Goal: Task Accomplishment & Management: Manage account settings

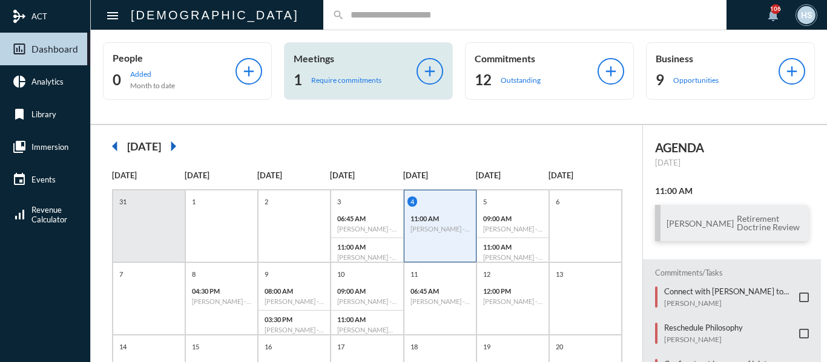
click at [320, 83] on p "Require commitments" at bounding box center [346, 80] width 70 height 9
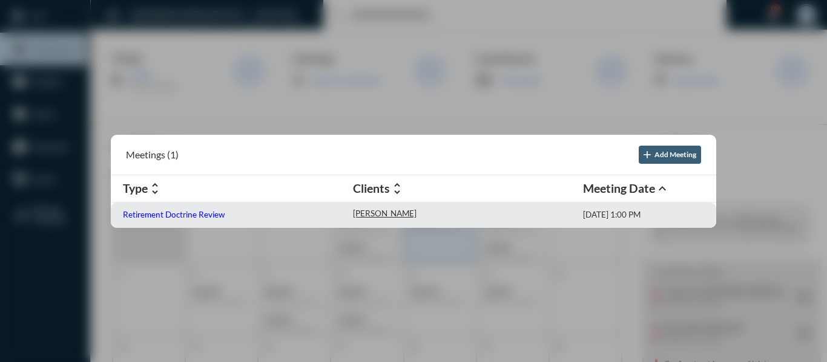
click at [197, 212] on p "Retirement Doctrine Review" at bounding box center [174, 215] width 102 height 10
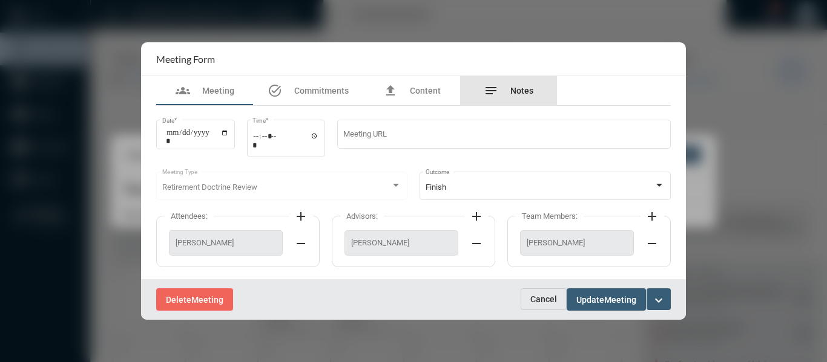
click at [515, 91] on span "Notes" at bounding box center [521, 91] width 23 height 10
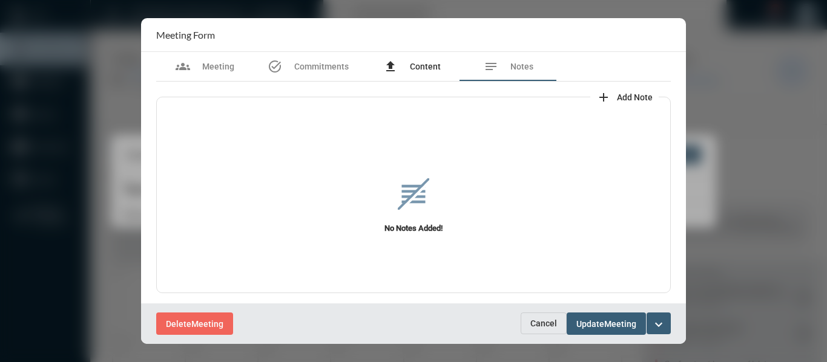
click at [424, 68] on span "Content" at bounding box center [425, 67] width 31 height 10
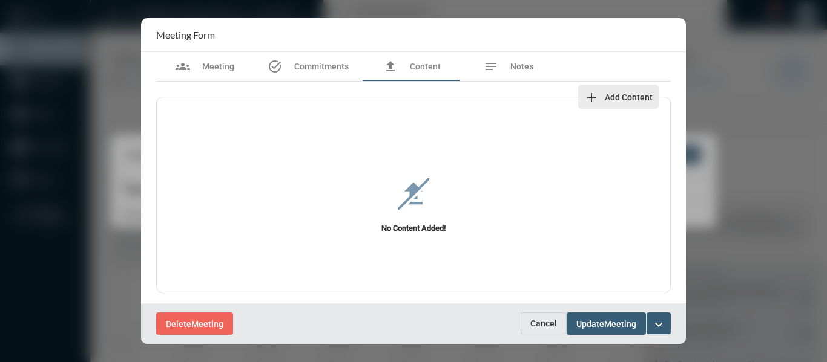
click at [614, 93] on span "Add Content" at bounding box center [629, 98] width 48 height 10
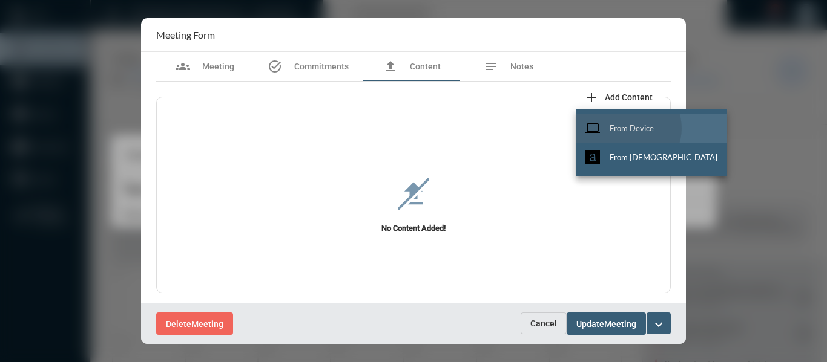
click at [628, 128] on span "From Device" at bounding box center [631, 128] width 44 height 10
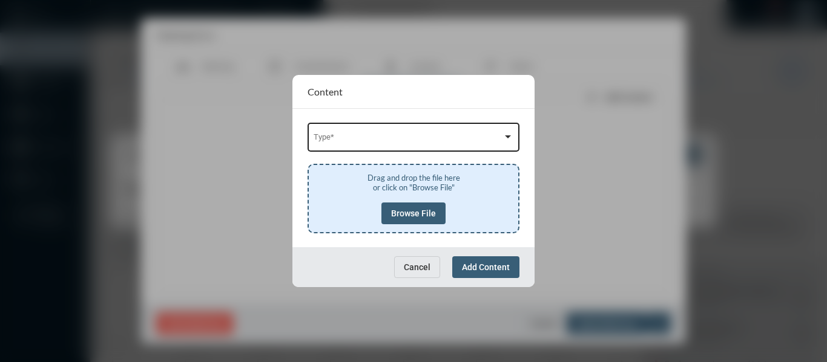
click at [433, 133] on div "Type *" at bounding box center [413, 136] width 200 height 31
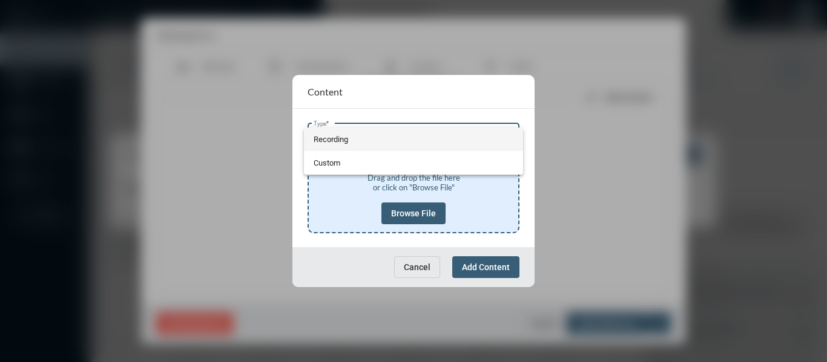
click at [332, 137] on span "Recording" at bounding box center [413, 140] width 200 height 24
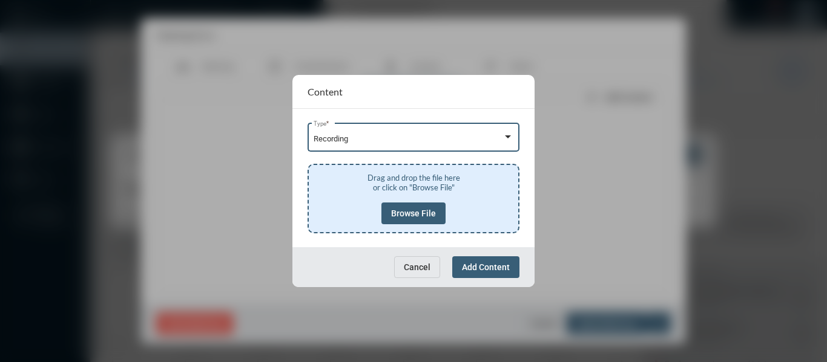
click at [407, 218] on span "Browse File" at bounding box center [413, 214] width 45 height 10
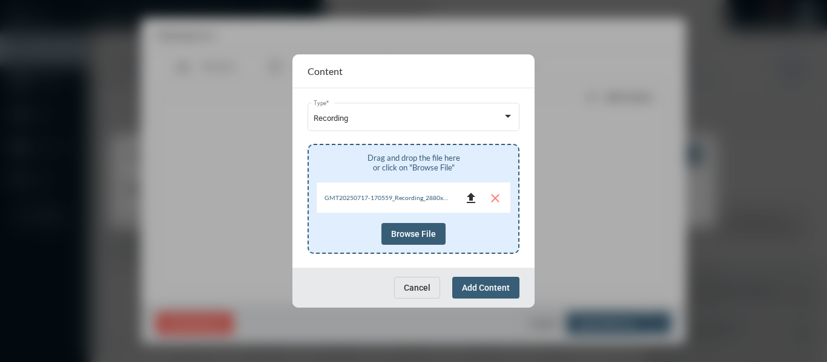
click at [471, 197] on mat-icon "file_upload" at bounding box center [471, 198] width 15 height 15
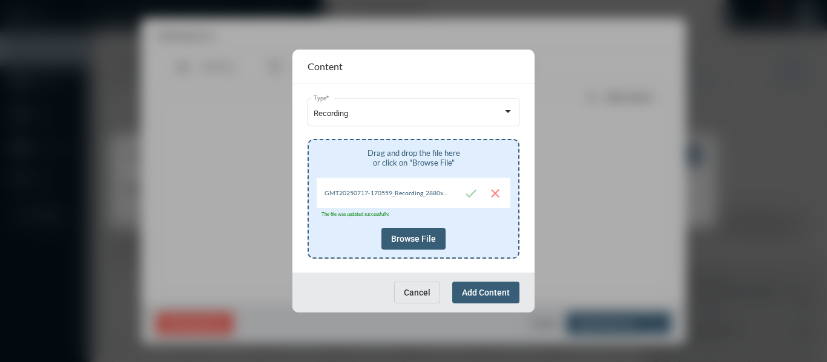
click at [496, 295] on span "Add Content" at bounding box center [486, 293] width 48 height 10
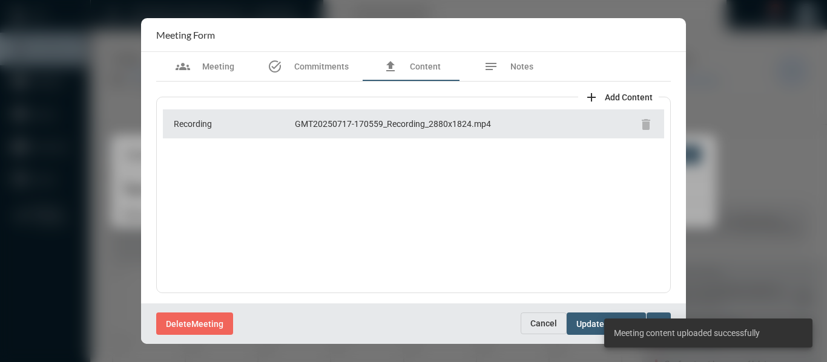
click at [419, 319] on div "Delete Meeting" at bounding box center [338, 324] width 364 height 22
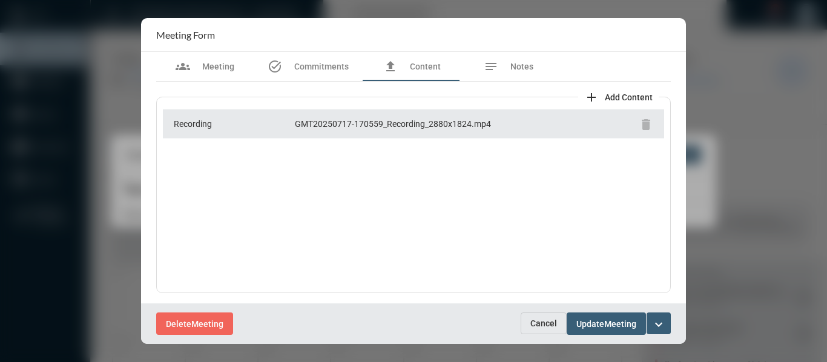
click at [657, 319] on mat-icon "expand_more" at bounding box center [658, 325] width 15 height 15
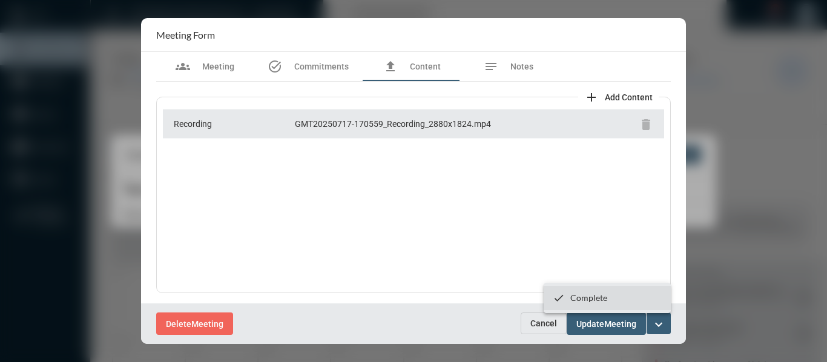
click at [581, 298] on p "Complete" at bounding box center [588, 298] width 37 height 10
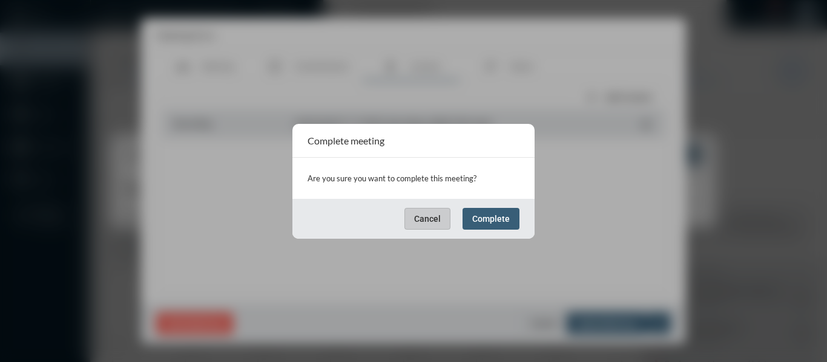
click at [504, 226] on button "Complete" at bounding box center [490, 219] width 57 height 22
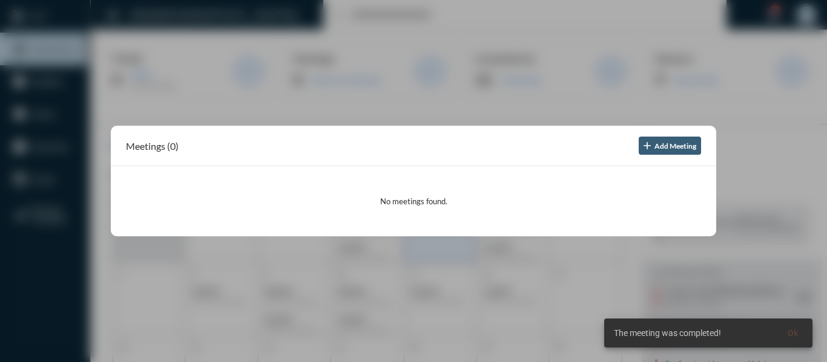
drag, startPoint x: 410, startPoint y: 116, endPoint x: 410, endPoint y: 125, distance: 9.1
click at [410, 115] on div at bounding box center [413, 181] width 827 height 362
